Goal: Task Accomplishment & Management: Manage account settings

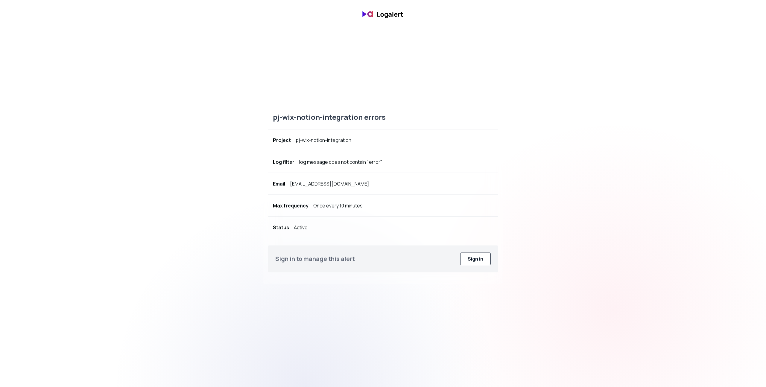
click at [472, 258] on div "Sign in" at bounding box center [476, 259] width 16 height 7
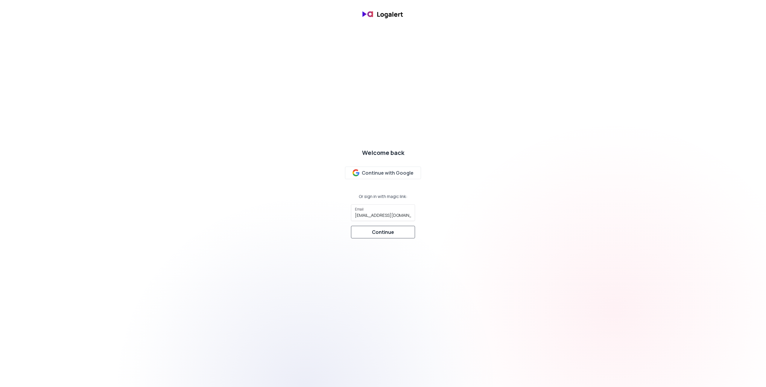
click at [383, 230] on div "Continue" at bounding box center [383, 232] width 22 height 7
click at [371, 210] on div "Open Gmail" at bounding box center [383, 210] width 27 height 7
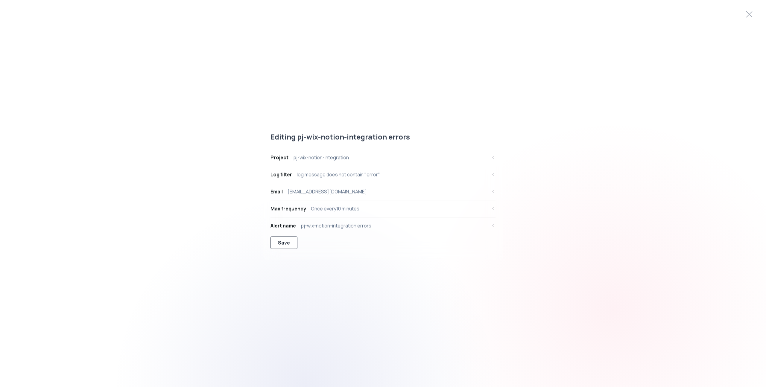
click at [292, 239] on button "Save" at bounding box center [284, 243] width 27 height 13
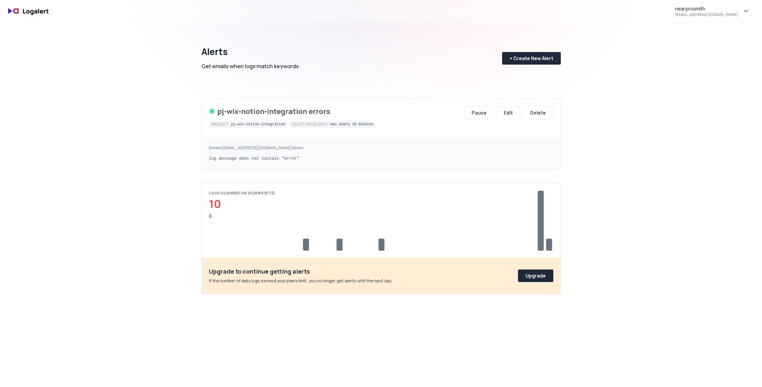
click at [542, 215] on div at bounding box center [541, 221] width 6 height 60
click at [551, 245] on div at bounding box center [549, 245] width 6 height 12
click at [695, 29] on div "nearprosmith nearprosmith@gmail.com Alerts Get emails when logs match keywords …" at bounding box center [381, 316] width 762 height 632
drag, startPoint x: 722, startPoint y: 24, endPoint x: 733, endPoint y: 15, distance: 14.1
click at [722, 23] on div "nearprosmith nearprosmith@gmail.com Alerts Get emails when logs match keywords …" at bounding box center [381, 316] width 762 height 632
